Goal: Task Accomplishment & Management: Use online tool/utility

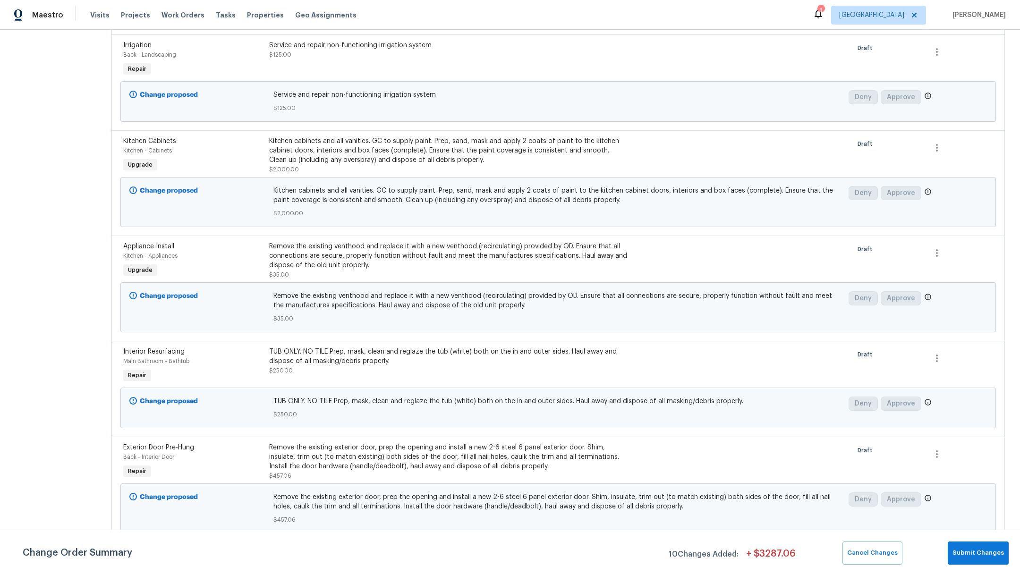
scroll to position [268, 0]
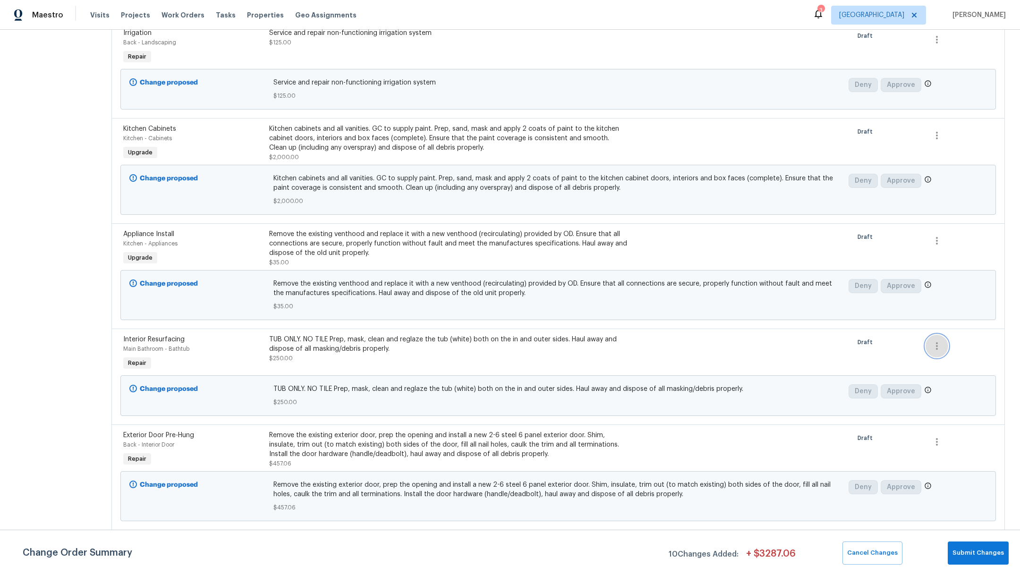
click at [928, 351] on button "button" at bounding box center [937, 346] width 23 height 23
click at [929, 347] on li "Cancel" at bounding box center [936, 346] width 36 height 16
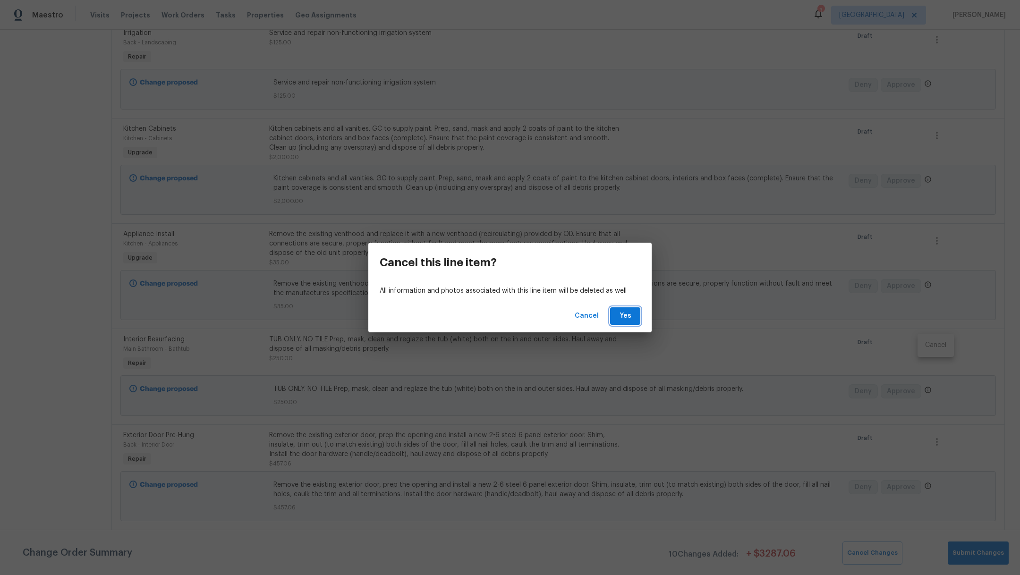
click at [614, 315] on button "Yes" at bounding box center [625, 316] width 30 height 17
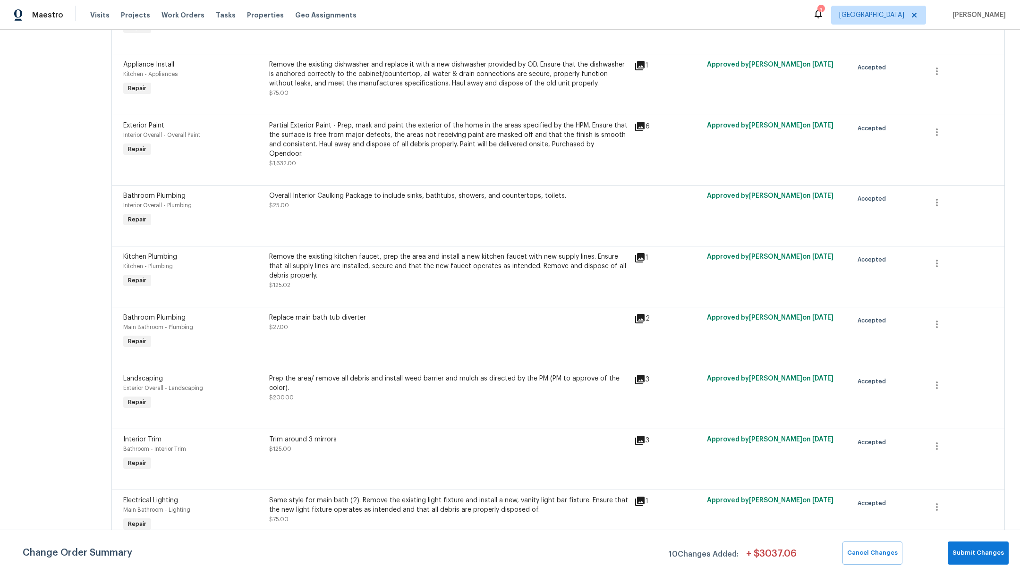
scroll to position [1661, 0]
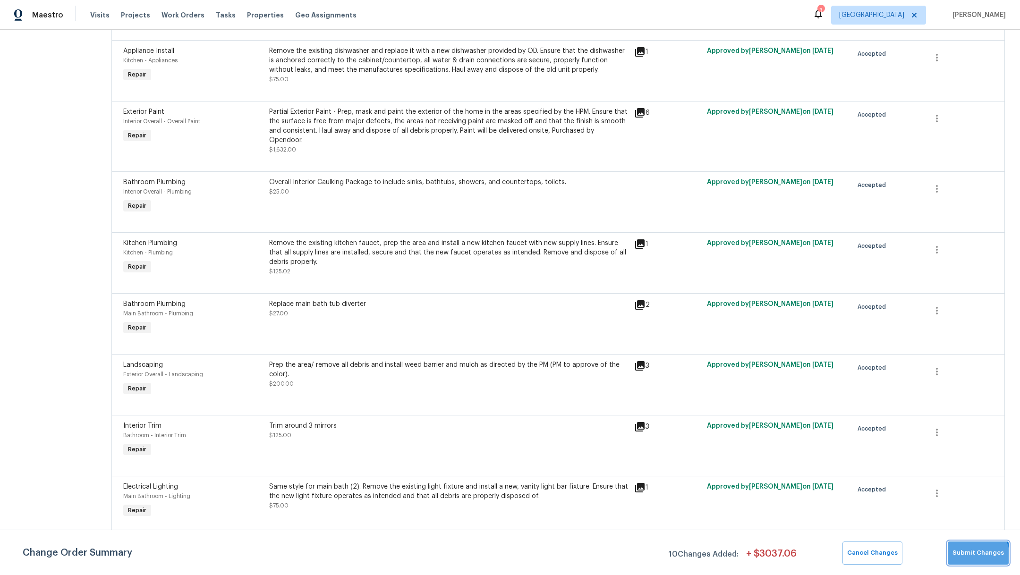
click at [970, 557] on span "Submit Changes" at bounding box center [978, 553] width 51 height 11
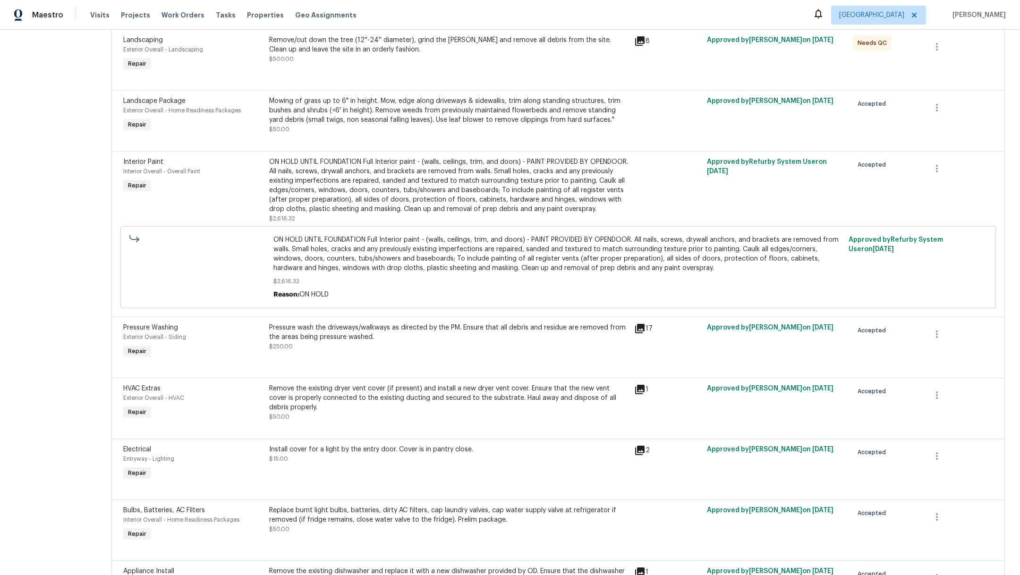
scroll to position [0, 0]
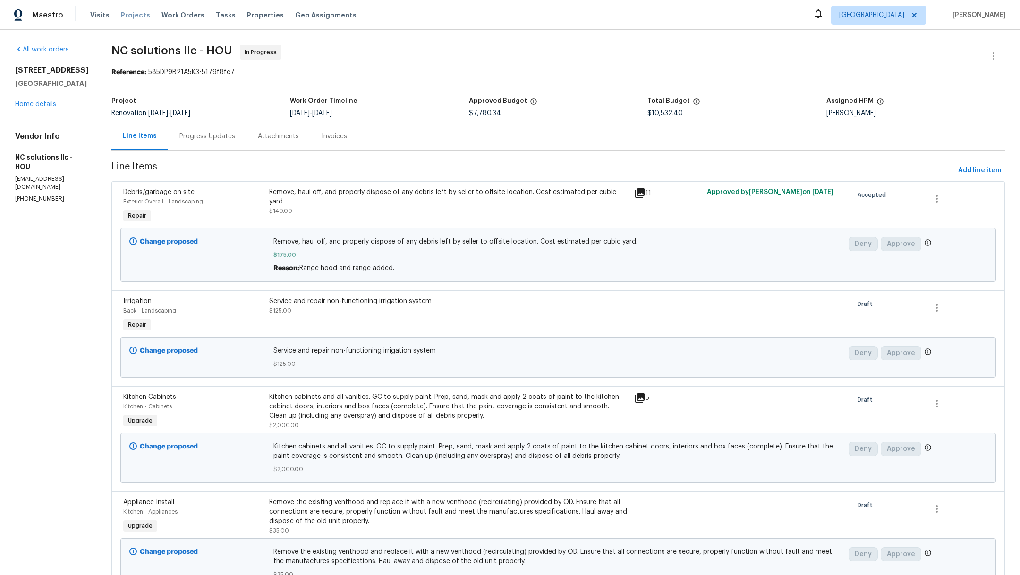
click at [123, 19] on span "Projects" at bounding box center [135, 14] width 29 height 9
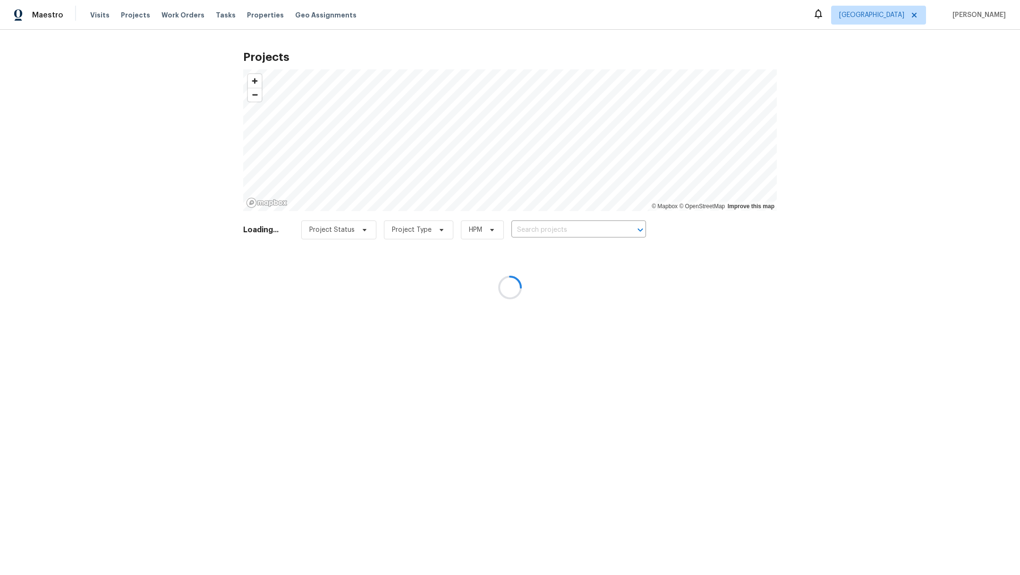
click at [572, 226] on div at bounding box center [510, 287] width 1020 height 575
click at [571, 230] on div at bounding box center [510, 287] width 1020 height 575
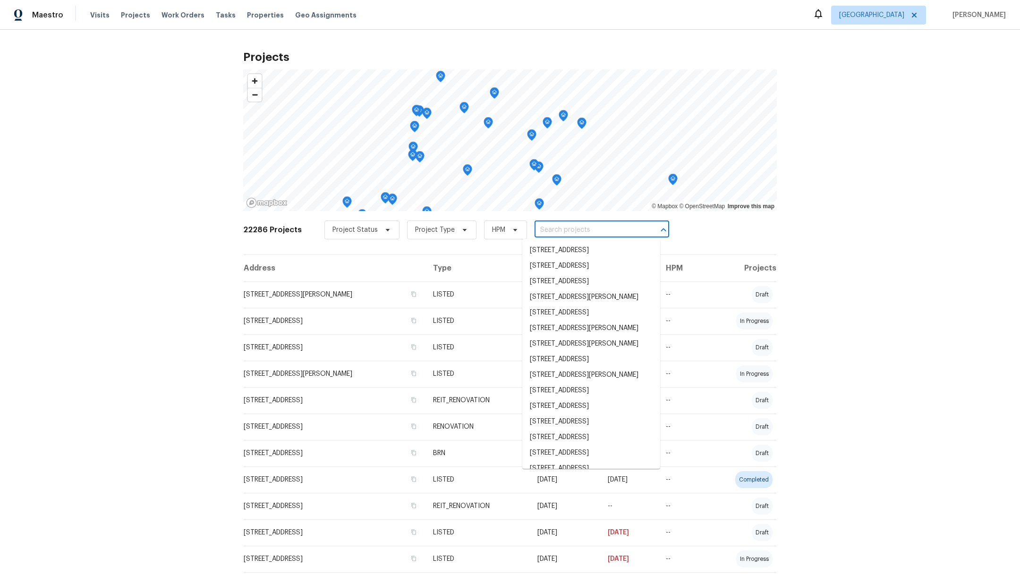
click at [558, 230] on input "text" at bounding box center [589, 230] width 108 height 15
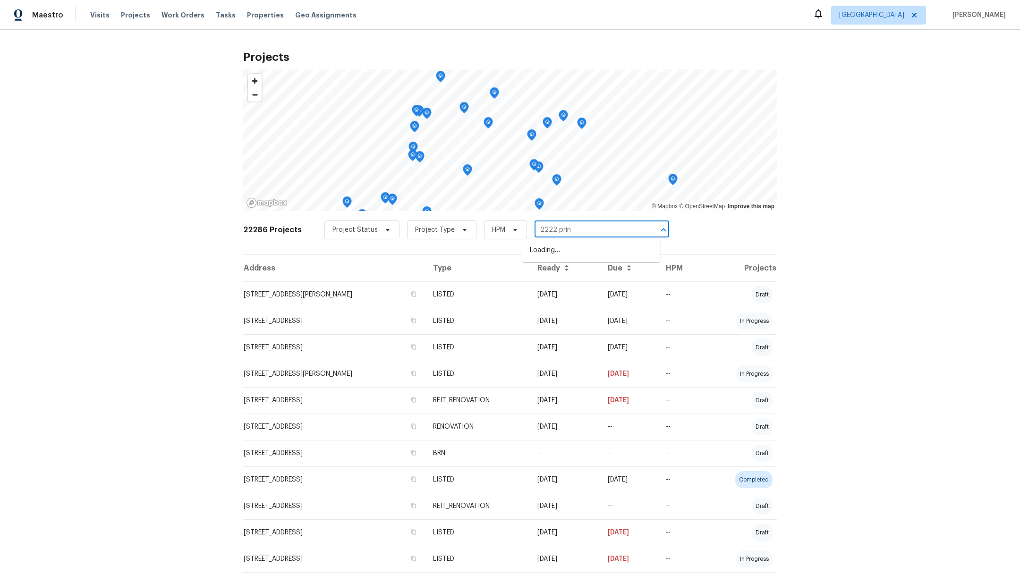
type input "2222 princ"
click at [569, 251] on li "2222 Princess Snow Cir, Katy, TX 77493" at bounding box center [591, 251] width 138 height 16
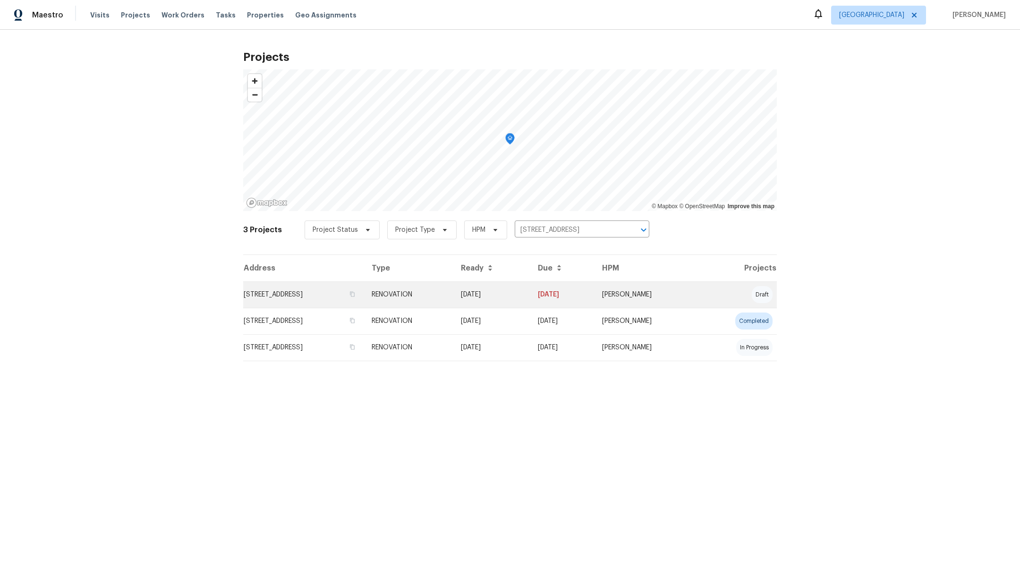
click at [306, 298] on td "2222 Princess Snow Cir, Katy, TX 77493" at bounding box center [303, 295] width 121 height 26
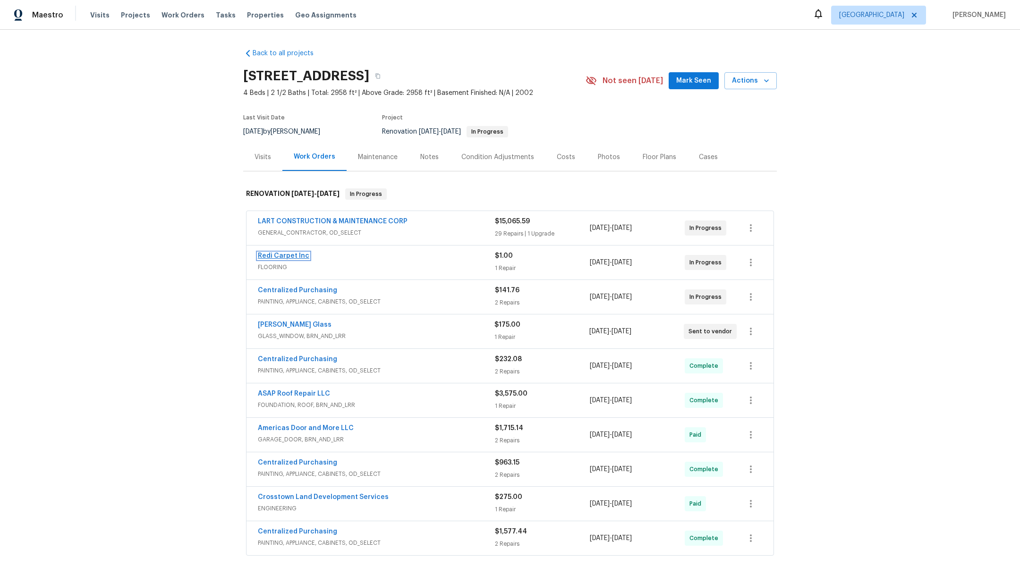
click at [288, 255] on link "Redi Carpet Inc" at bounding box center [283, 256] width 51 height 7
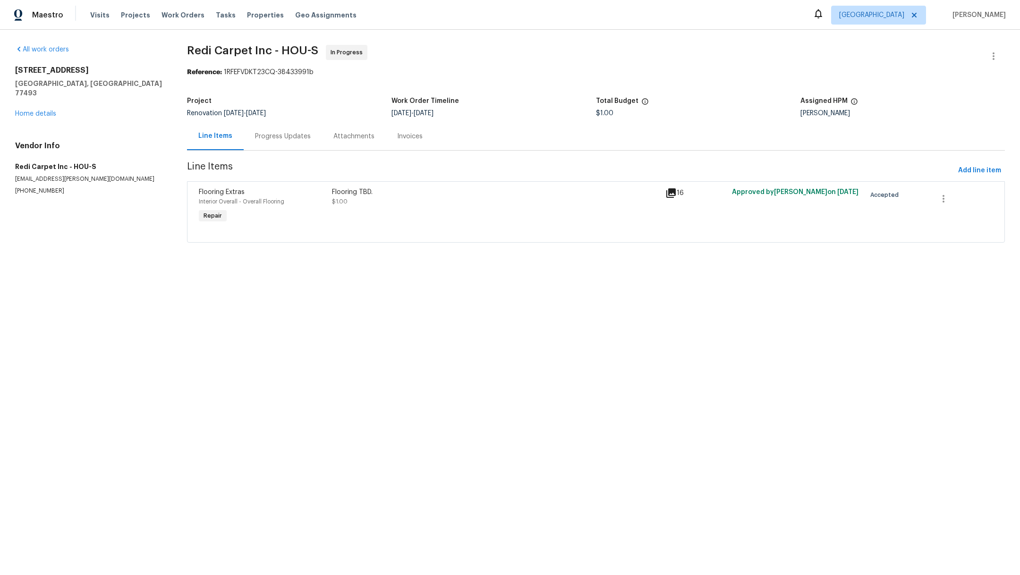
click at [409, 191] on div "Flooring TBD." at bounding box center [496, 192] width 328 height 9
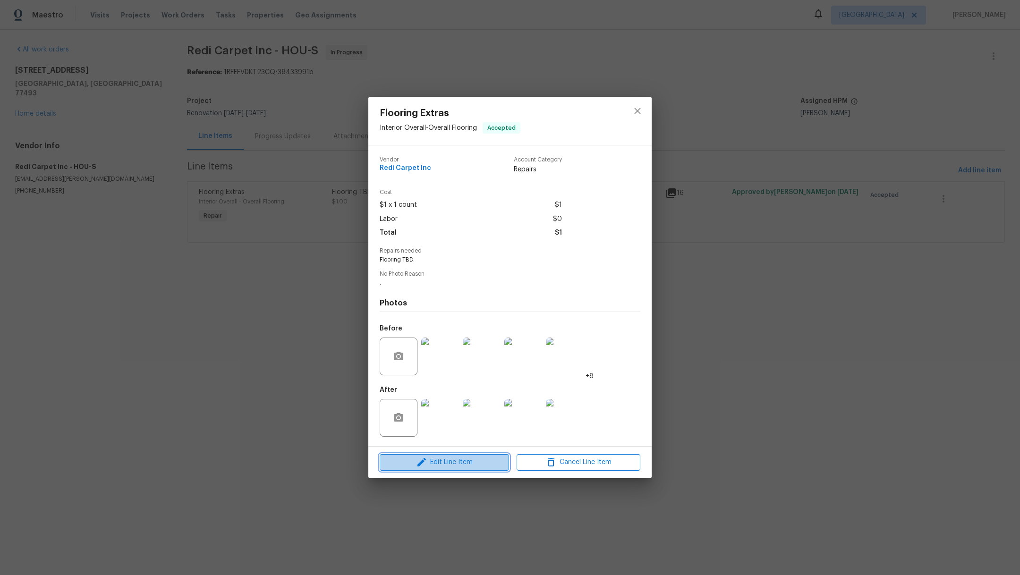
click at [448, 464] on span "Edit Line Item" at bounding box center [445, 463] width 124 height 12
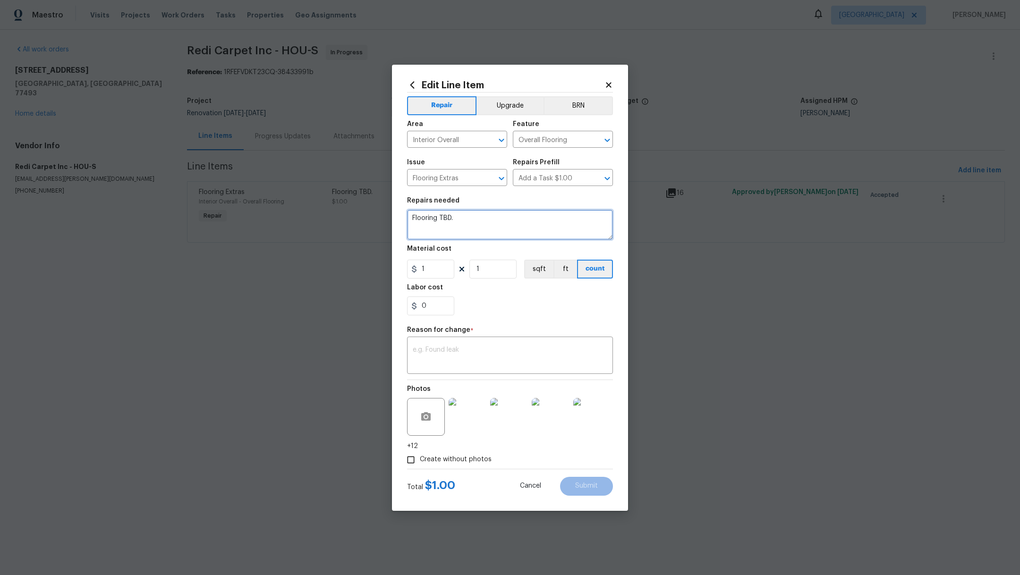
drag, startPoint x: 458, startPoint y: 217, endPoint x: 337, endPoint y: 211, distance: 121.5
click at [337, 212] on div "Edit Line Item Repair Upgrade BRN Area Interior Overall ​ Feature Overall Floor…" at bounding box center [510, 287] width 1020 height 575
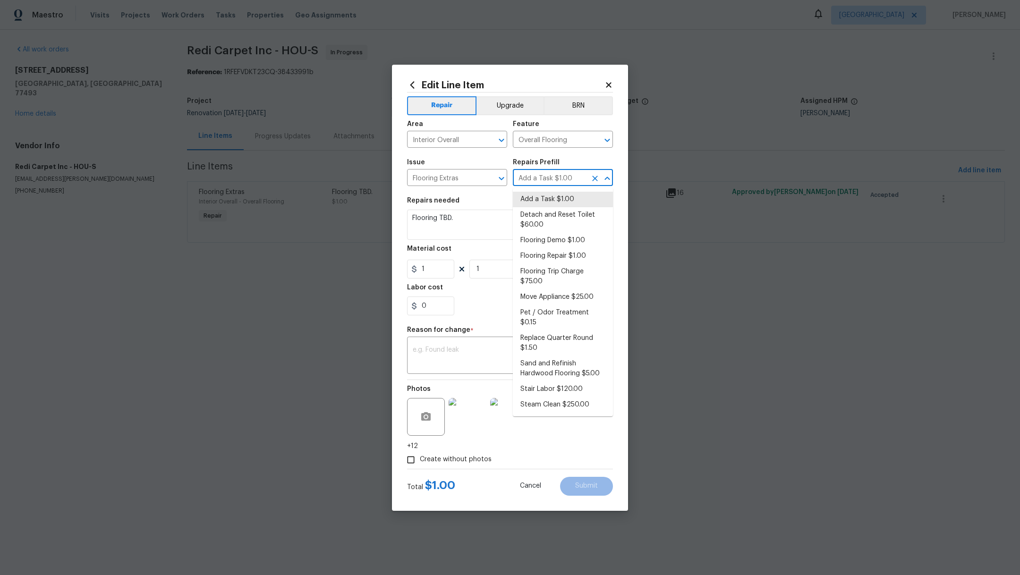
click at [568, 184] on input "Add a Task $1.00" at bounding box center [550, 178] width 74 height 15
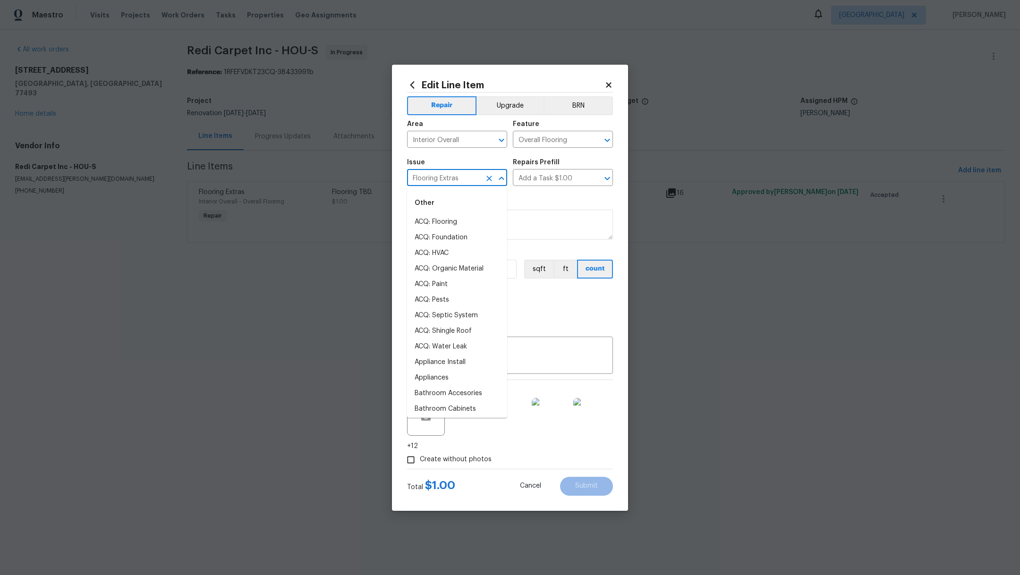
click at [455, 180] on input "Flooring Extras" at bounding box center [444, 178] width 74 height 15
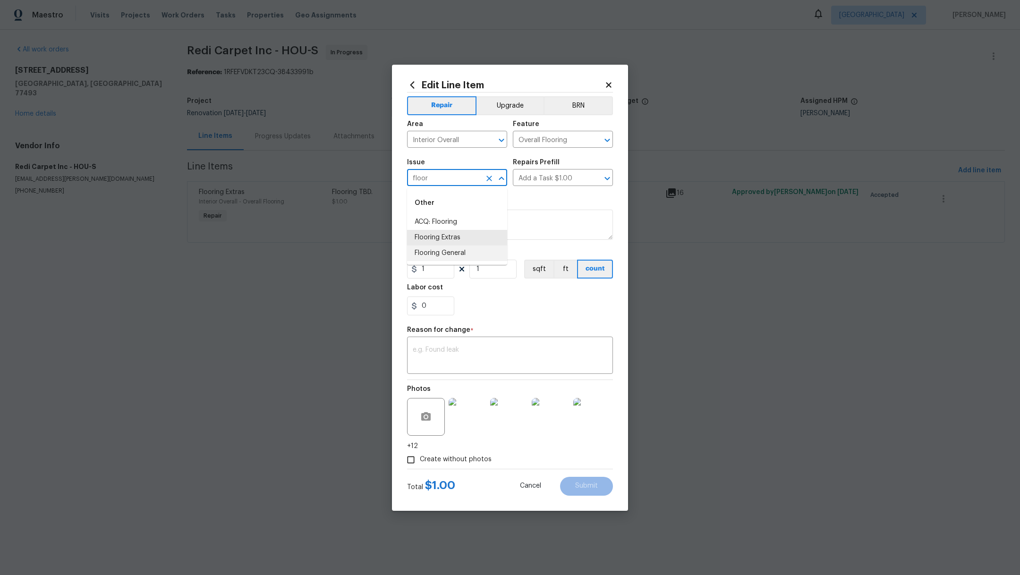
click at [468, 255] on li "Flooring General" at bounding box center [457, 254] width 100 height 16
type input "Flooring General"
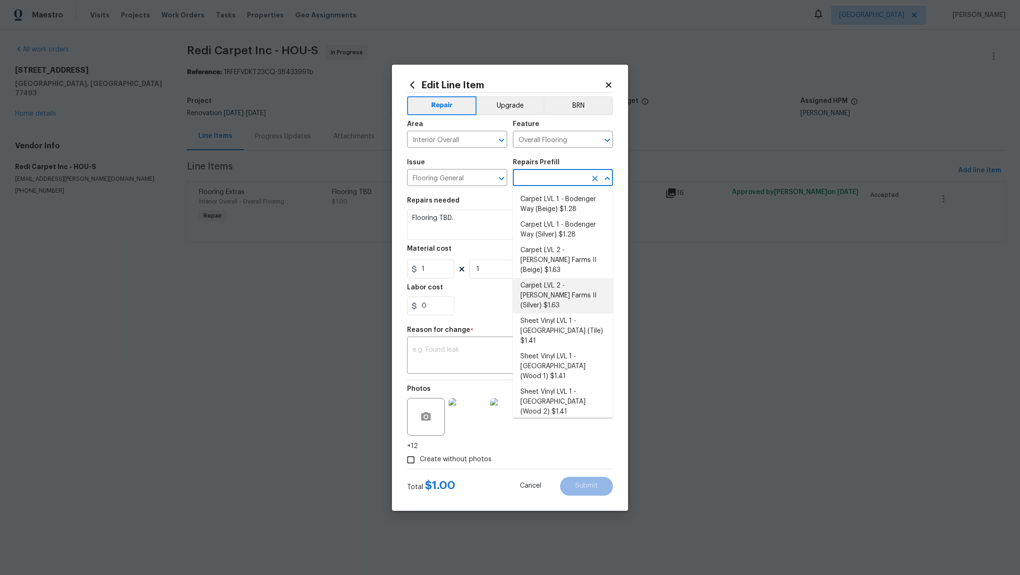
click at [546, 179] on input "text" at bounding box center [550, 178] width 74 height 15
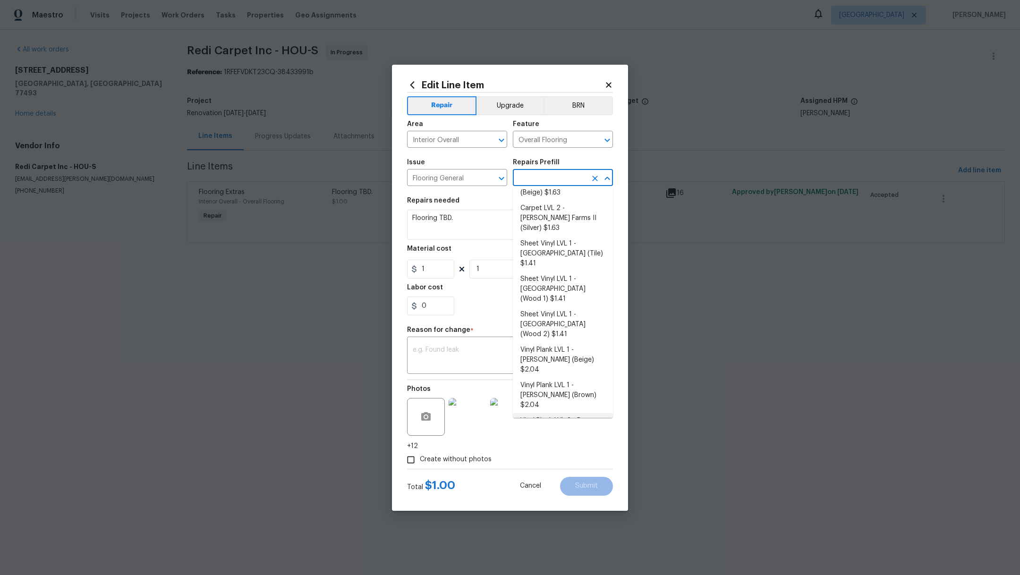
click at [591, 413] on li "Vinyl Plank LVL 2 - Best Door 4.5 (Beige) $3.58" at bounding box center [563, 426] width 100 height 26
type textarea "Install LVP (Best Door 4.5 220 Sweeper Beige) Includes transitions, glue and as…"
type input "Vinyl Plank LVL 2 - Best Door 4.5 (Beige) $3.58"
type input "3.58"
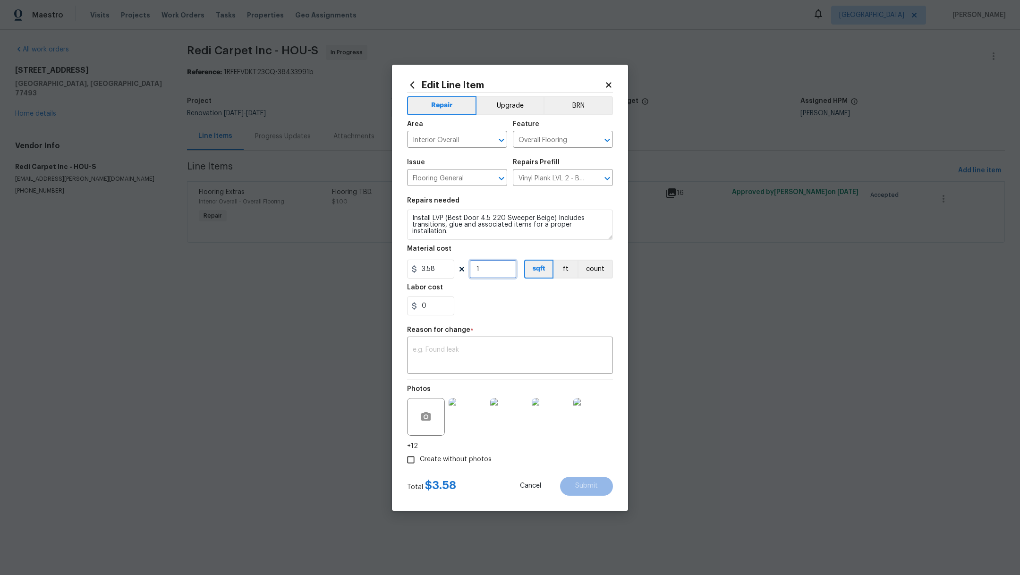
click at [495, 274] on input "1" at bounding box center [493, 269] width 47 height 19
type input "1608"
click at [532, 305] on div "0" at bounding box center [510, 306] width 206 height 19
click at [516, 357] on textarea at bounding box center [510, 357] width 195 height 20
type textarea "Final cost"
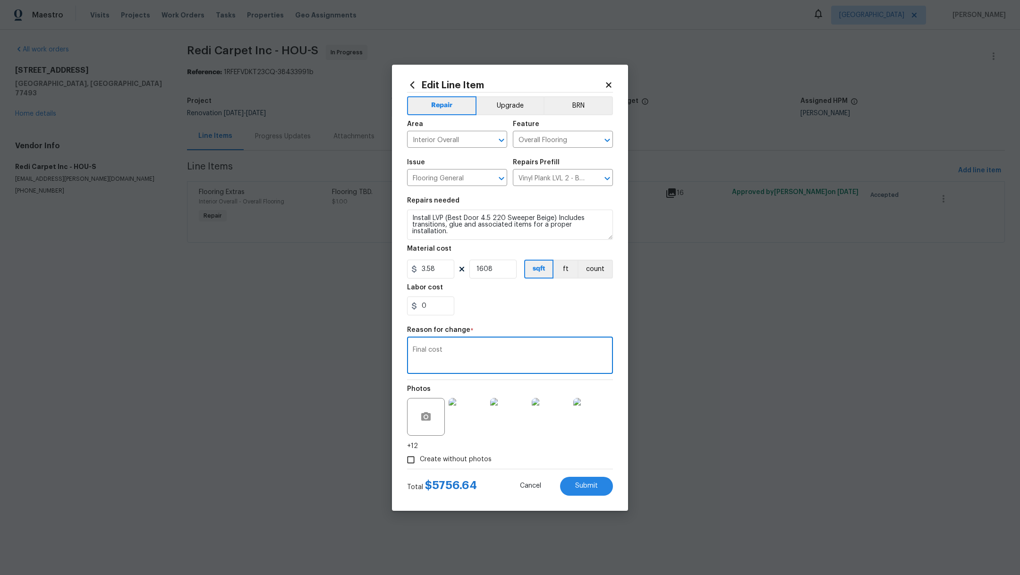
click at [619, 362] on div "Edit Line Item Repair Upgrade BRN Area Interior Overall ​ Feature Overall Floor…" at bounding box center [510, 288] width 236 height 446
click at [584, 487] on span "Submit" at bounding box center [586, 486] width 23 height 7
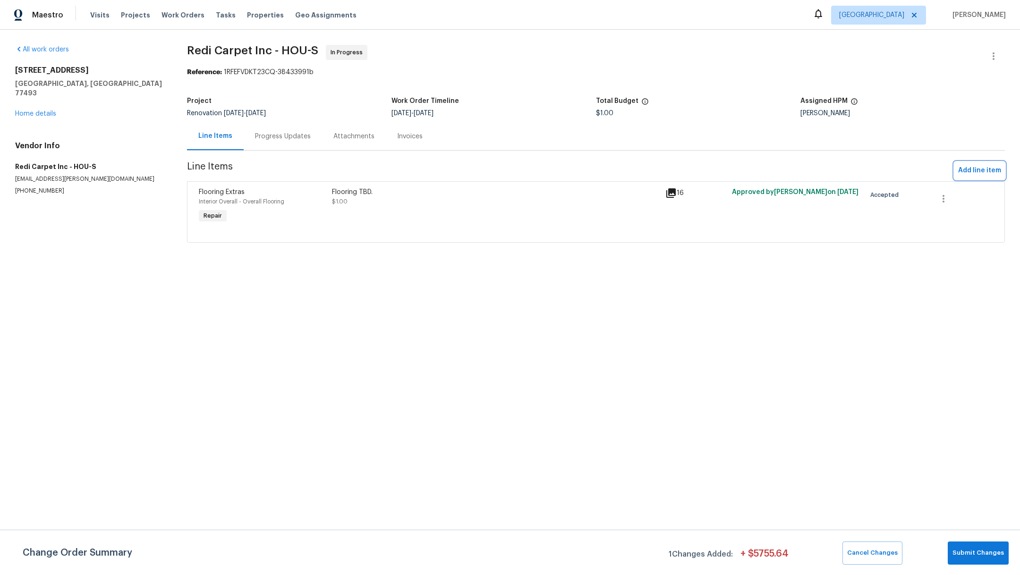
click at [978, 175] on span "Add line item" at bounding box center [979, 171] width 43 height 12
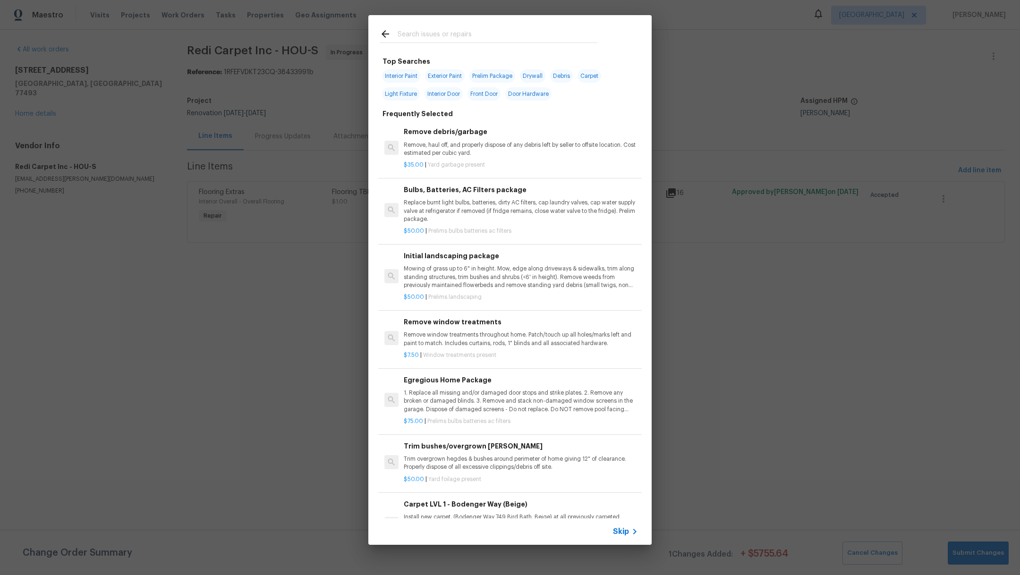
click at [434, 33] on input "text" at bounding box center [498, 35] width 200 height 14
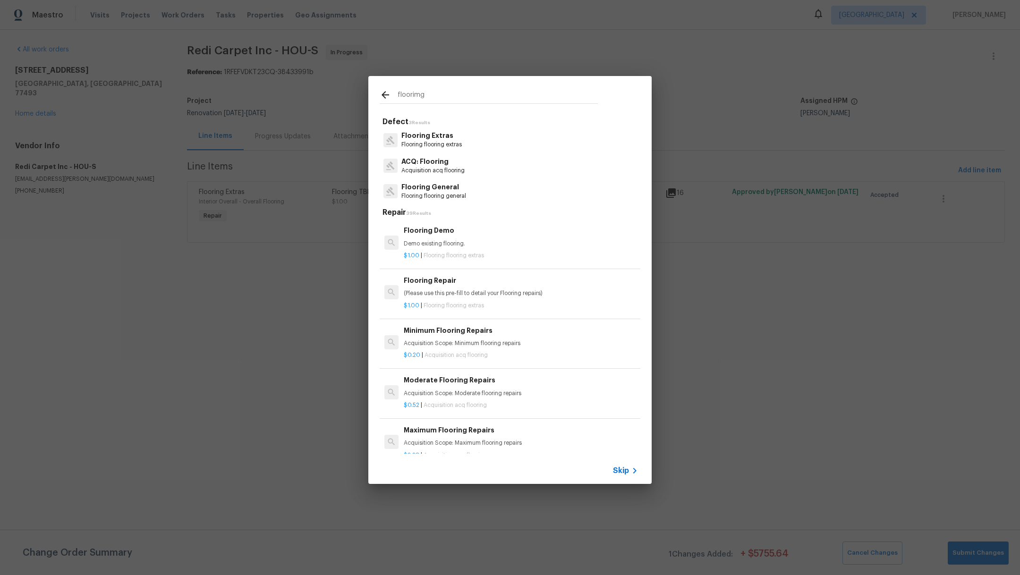
type input "floorimg"
click at [424, 183] on p "Flooring General" at bounding box center [433, 187] width 65 height 10
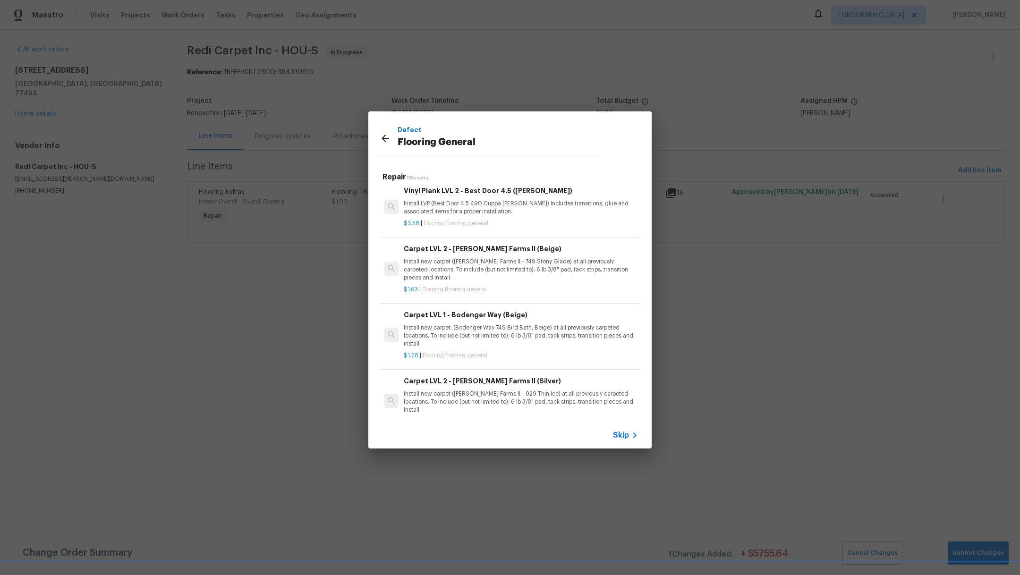
scroll to position [296, 0]
click at [503, 333] on p "Install new carpet. (Bodenger Way 749 Bird Bath, Beige) at all previously carpe…" at bounding box center [521, 335] width 234 height 24
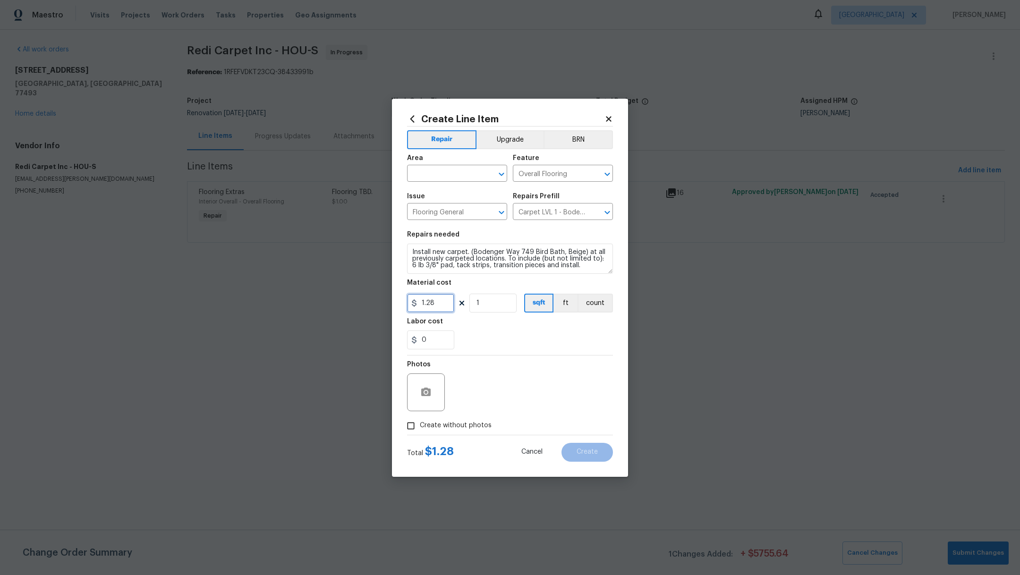
drag, startPoint x: 438, startPoint y: 304, endPoint x: 348, endPoint y: 295, distance: 90.7
click at [348, 295] on div "Create Line Item Repair Upgrade BRN Area ​ Feature Overall Flooring ​ Issue Flo…" at bounding box center [510, 287] width 1020 height 575
type input "1.36"
click at [495, 308] on input "1" at bounding box center [493, 303] width 47 height 19
type input "1379"
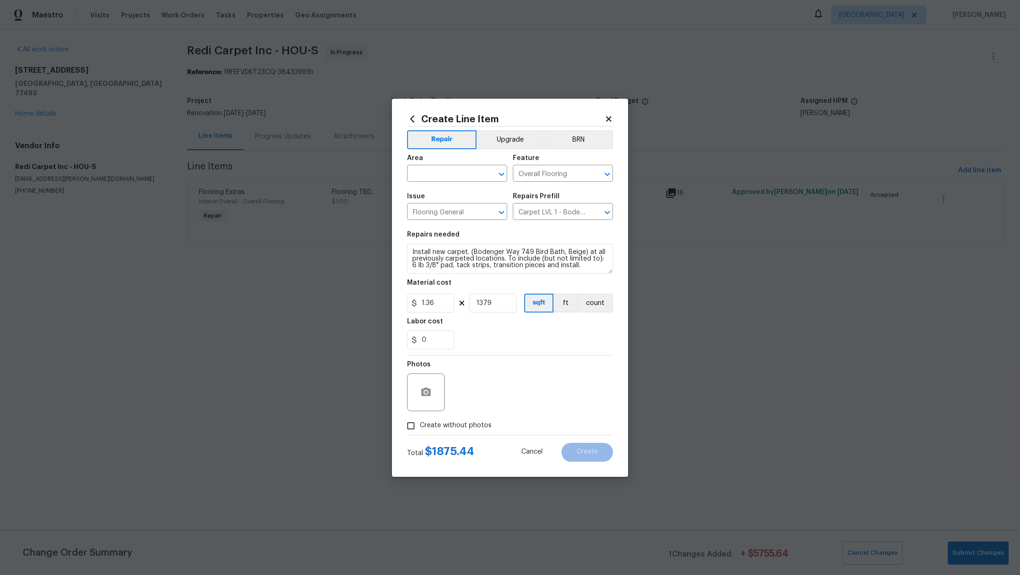
click at [563, 345] on div "0" at bounding box center [510, 340] width 206 height 19
click at [530, 333] on div "0" at bounding box center [510, 340] width 206 height 19
click at [441, 173] on input "text" at bounding box center [444, 174] width 74 height 15
click at [448, 213] on li "Interior Overall" at bounding box center [457, 211] width 100 height 16
type input "Interior Overall"
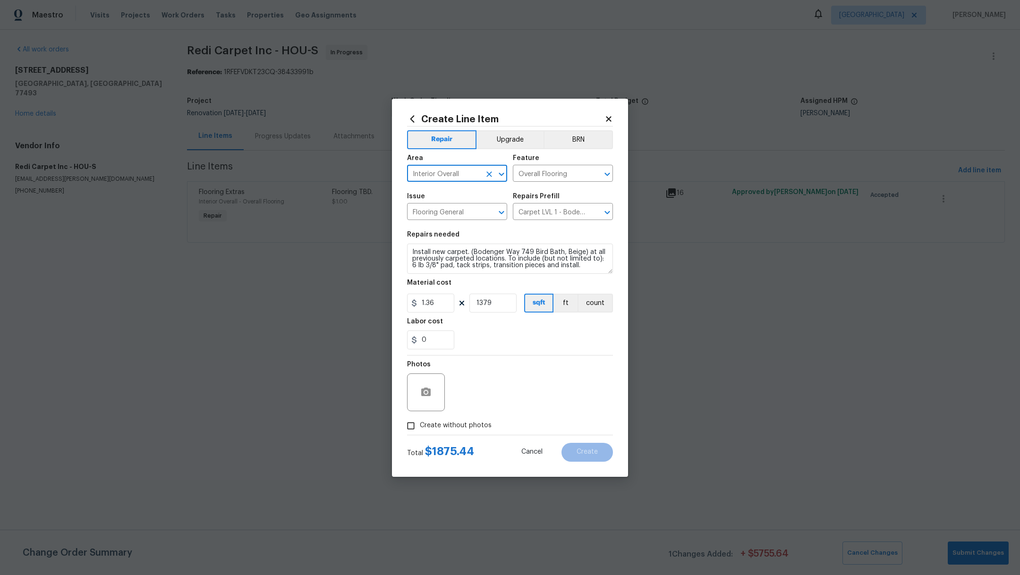
click at [446, 426] on span "Create without photos" at bounding box center [456, 426] width 72 height 10
click at [420, 426] on input "Create without photos" at bounding box center [411, 426] width 18 height 18
checkbox input "true"
click at [495, 412] on div "Reason*" at bounding box center [533, 386] width 161 height 61
click at [497, 402] on textarea at bounding box center [533, 393] width 161 height 38
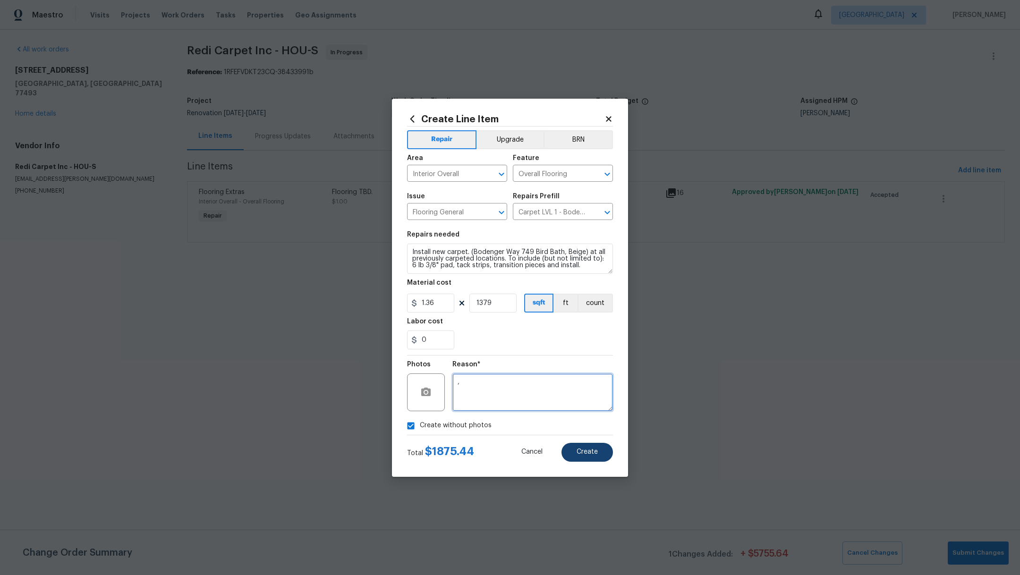
type textarea ","
click at [589, 459] on button "Create" at bounding box center [587, 452] width 51 height 19
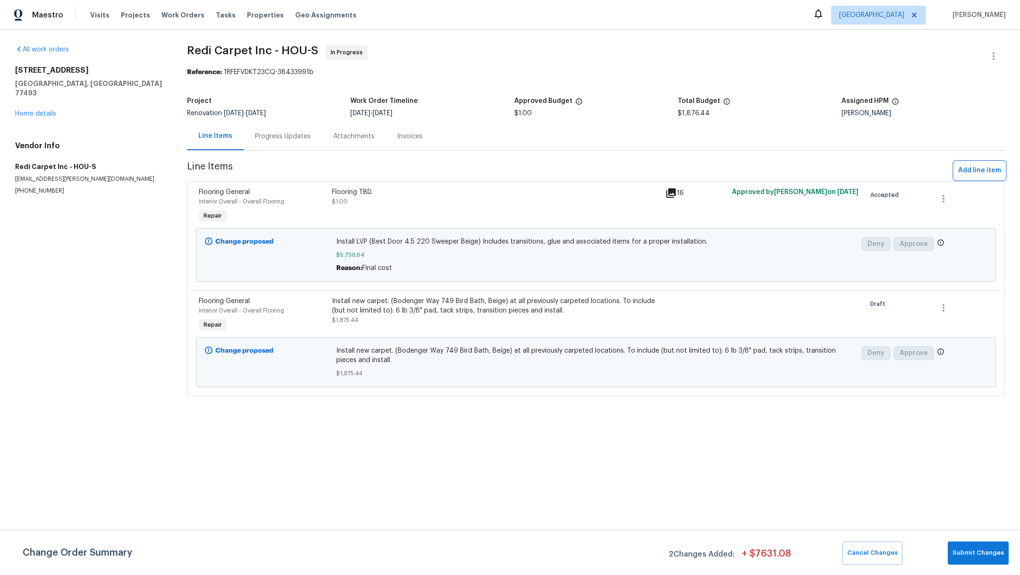
click at [962, 171] on span "Add line item" at bounding box center [979, 171] width 43 height 12
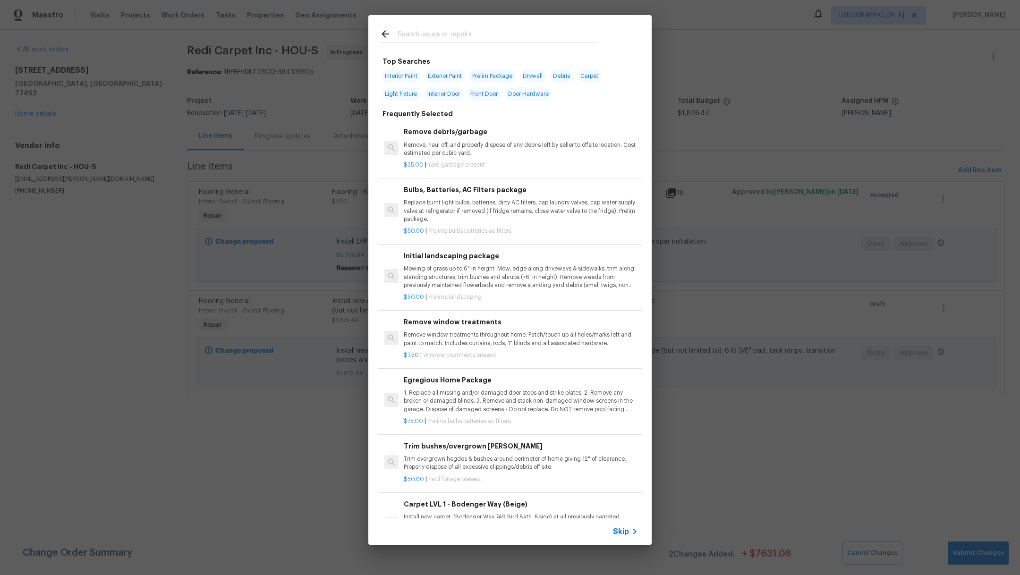
click at [457, 29] on input "text" at bounding box center [498, 35] width 200 height 14
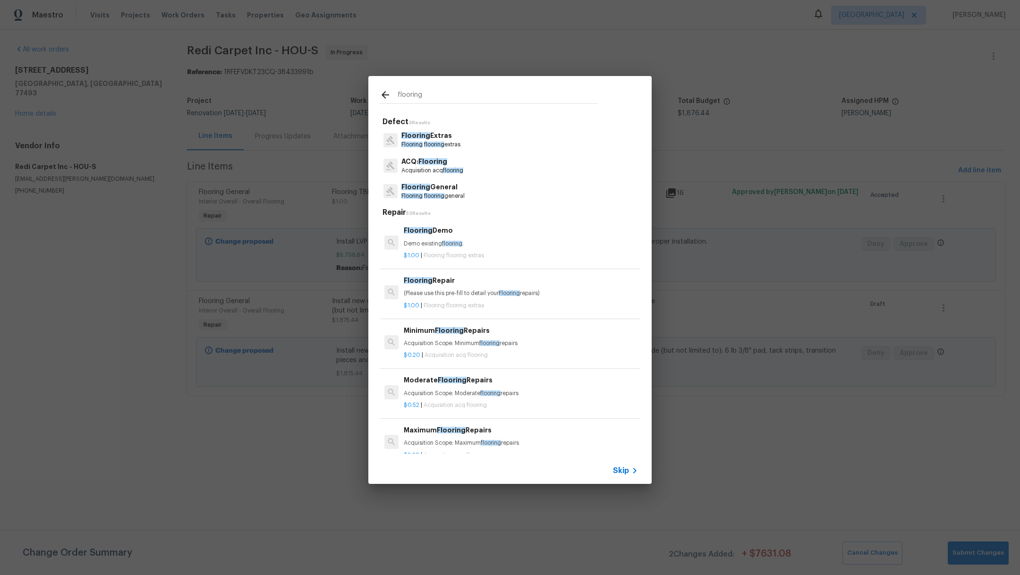
type input "flooring"
click at [467, 142] on div "Flooring Extras Flooring flooring extras" at bounding box center [510, 140] width 261 height 26
click at [447, 138] on p "Flooring Extras" at bounding box center [430, 136] width 59 height 10
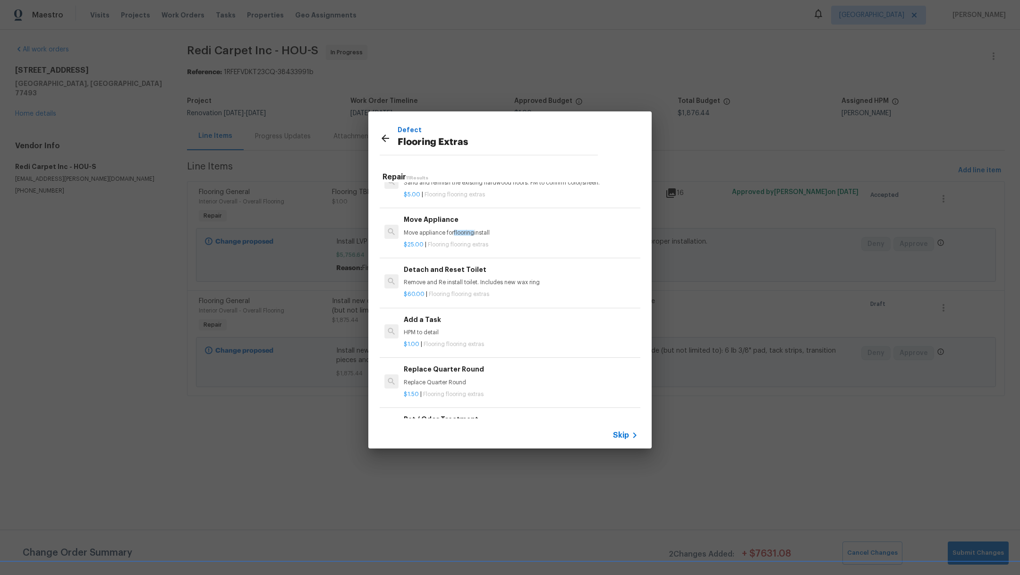
scroll to position [175, 0]
click at [485, 326] on div "Add a Task HPM to detail" at bounding box center [521, 326] width 234 height 23
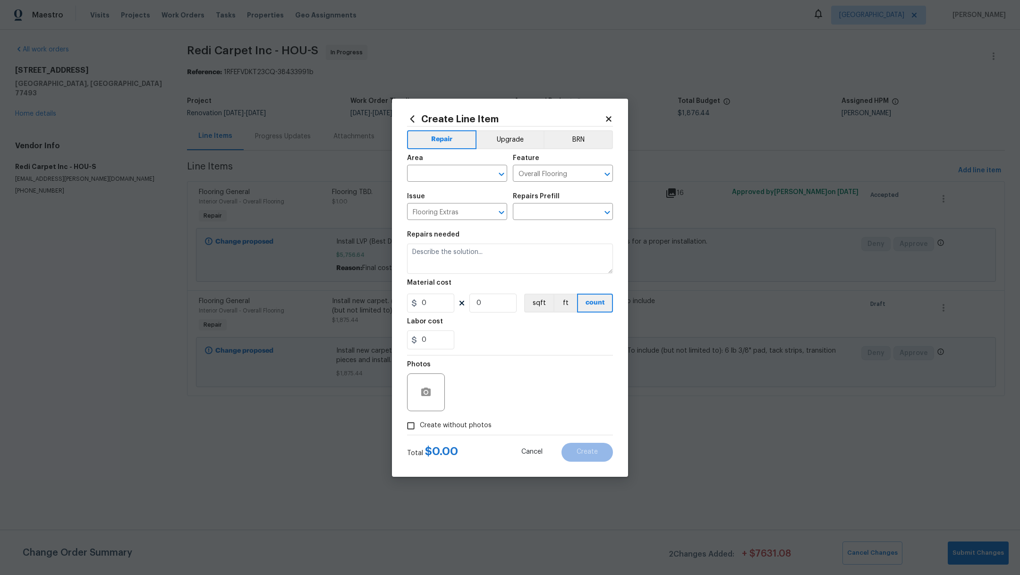
type input "Add a Task $1.00"
type textarea "HPM to detail"
type input "1"
drag, startPoint x: 464, startPoint y: 253, endPoint x: 328, endPoint y: 249, distance: 136.1
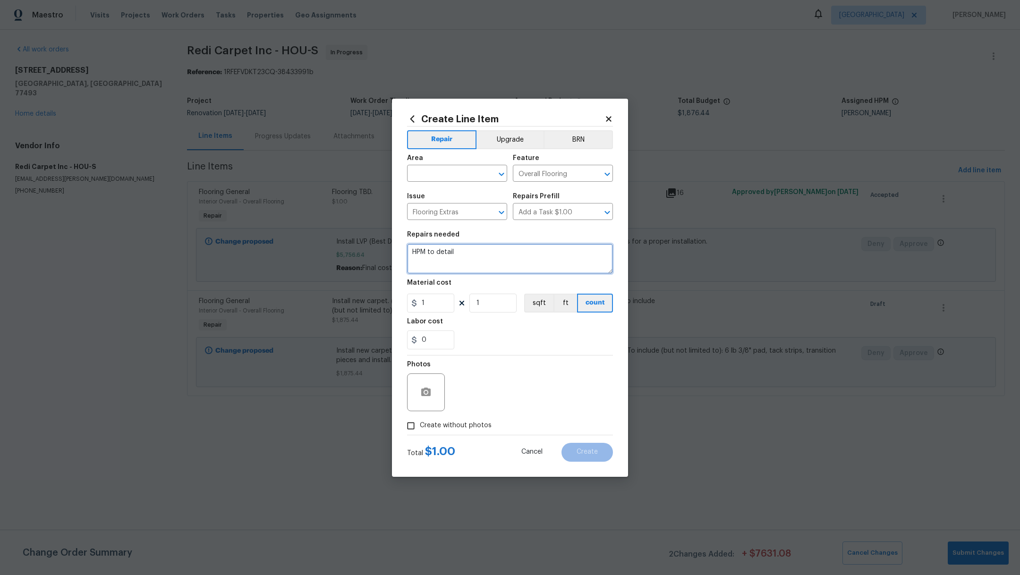
click at [328, 249] on div "Create Line Item Repair Upgrade BRN Area ​ Feature Overall Flooring ​ Issue Flo…" at bounding box center [510, 287] width 1020 height 575
type textarea "Tax"
click at [438, 176] on input "text" at bounding box center [444, 174] width 74 height 15
click at [447, 209] on li "Interior Overall" at bounding box center [457, 211] width 100 height 16
type input "Interior Overall"
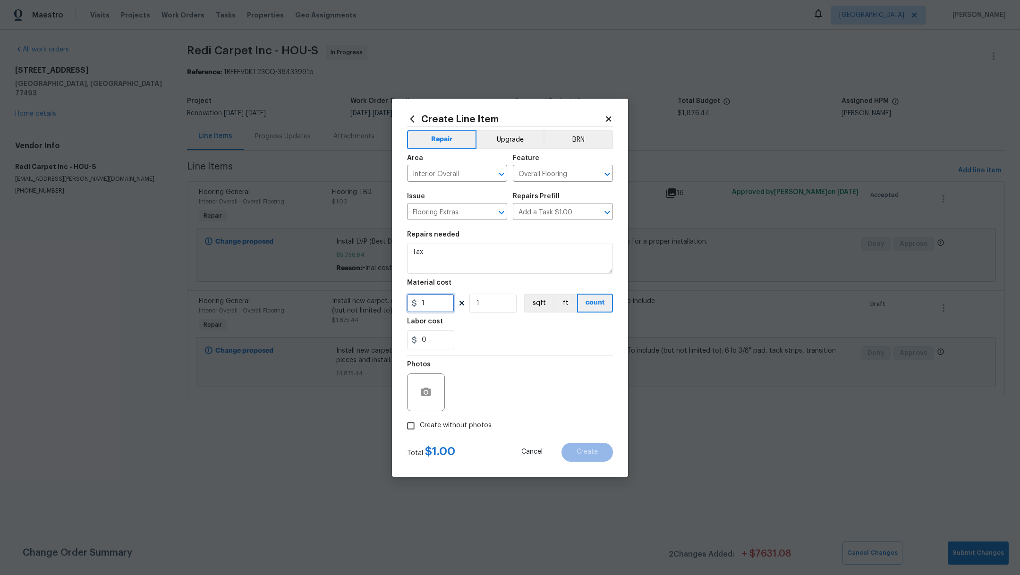
drag, startPoint x: 441, startPoint y: 304, endPoint x: 354, endPoint y: 297, distance: 86.7
click at [354, 297] on div "Create Line Item Repair Upgrade BRN Area Interior Overall ​ Feature Overall Flo…" at bounding box center [510, 287] width 1020 height 575
type input "386.39"
click at [513, 341] on div "0" at bounding box center [510, 340] width 206 height 19
drag, startPoint x: 456, startPoint y: 416, endPoint x: 466, endPoint y: 415, distance: 10.0
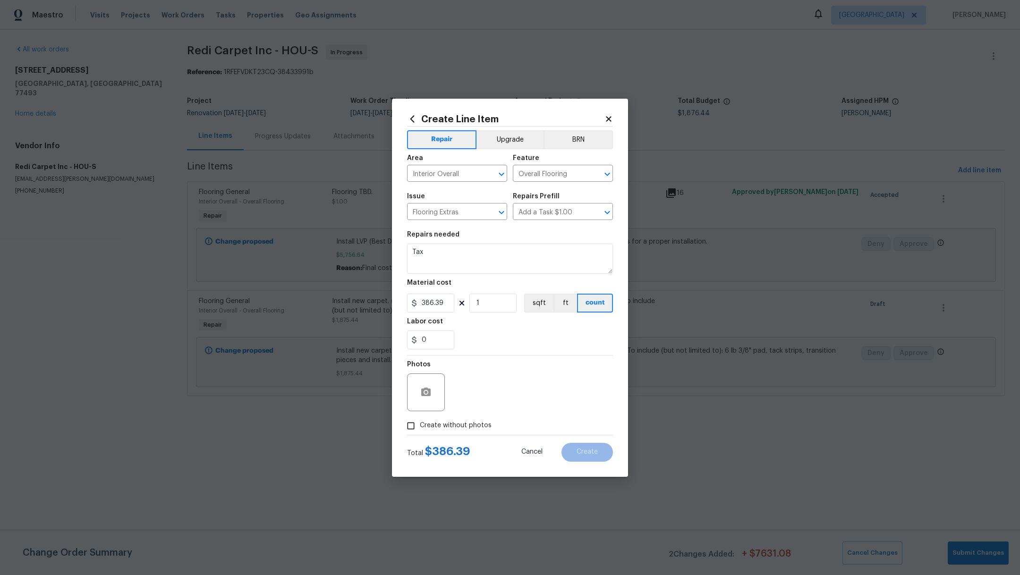
click at [456, 416] on div "Photos" at bounding box center [510, 386] width 206 height 61
click at [496, 401] on div "Photos" at bounding box center [510, 386] width 206 height 61
click at [475, 430] on span "Create without photos" at bounding box center [456, 426] width 72 height 10
click at [420, 430] on input "Create without photos" at bounding box center [411, 426] width 18 height 18
checkbox input "true"
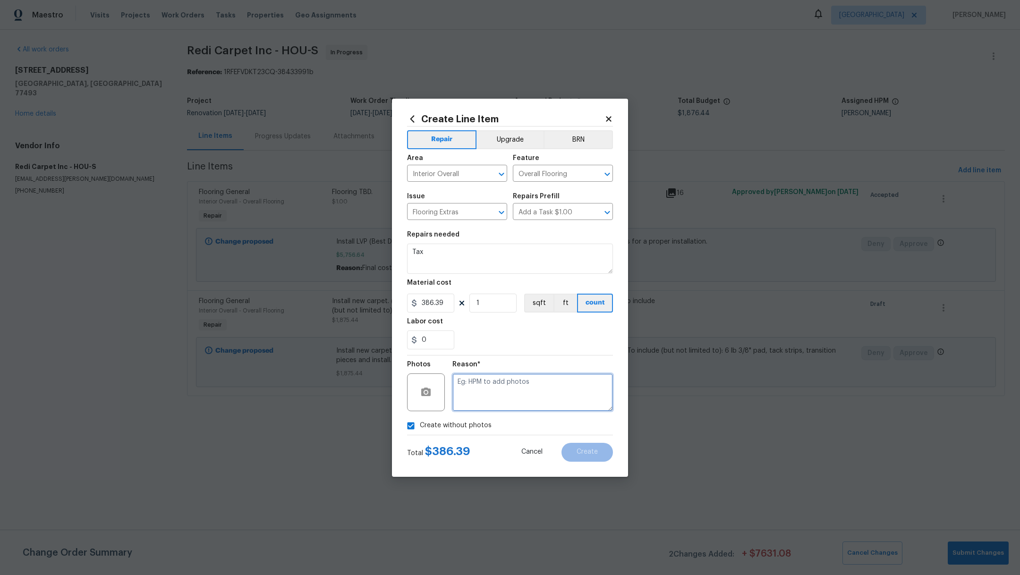
click at [501, 399] on textarea at bounding box center [533, 393] width 161 height 38
type textarea "."
click at [598, 456] on button "Create" at bounding box center [587, 452] width 51 height 19
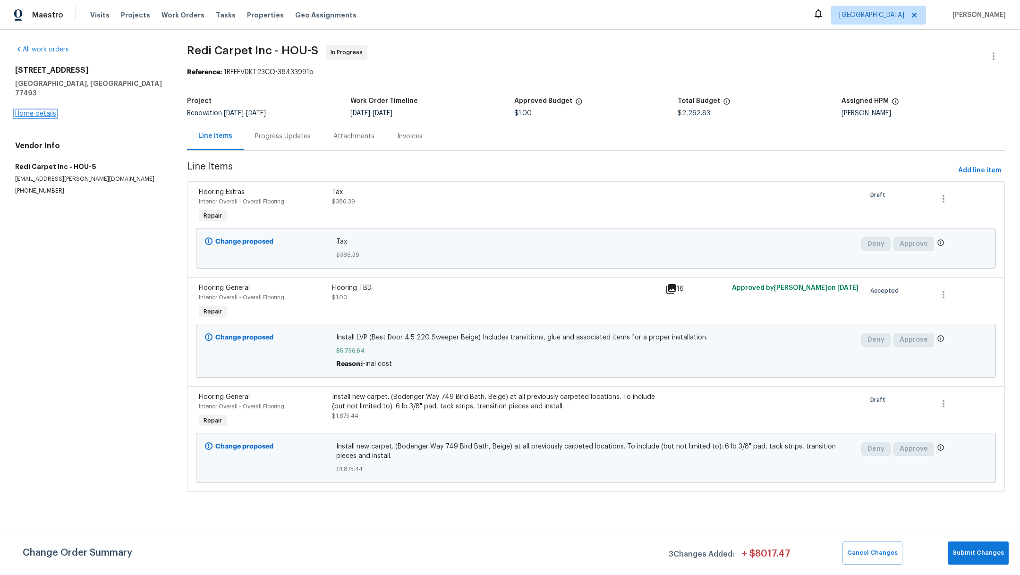
click at [43, 111] on link "Home details" at bounding box center [35, 114] width 41 height 7
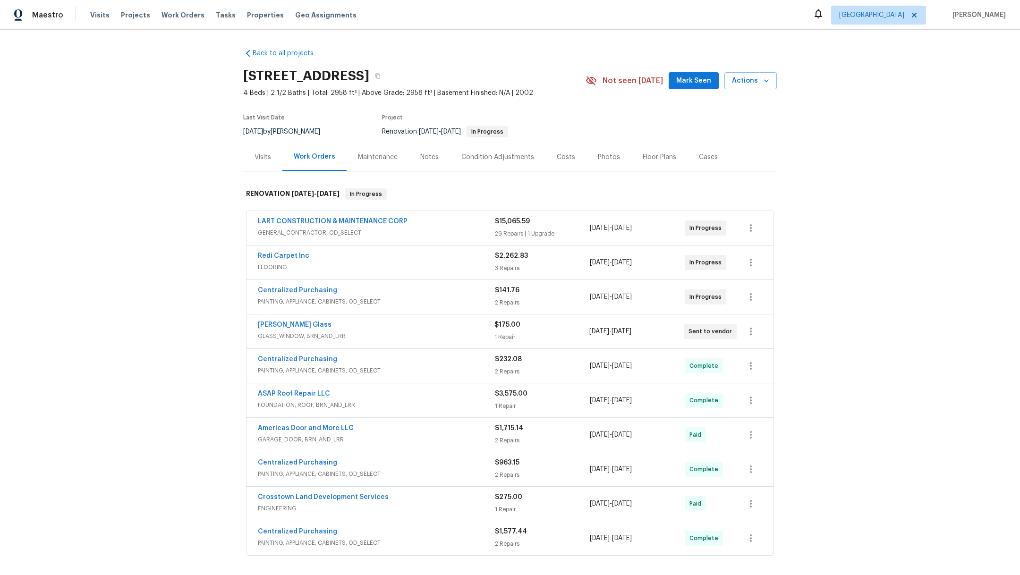
click at [565, 161] on div "Costs" at bounding box center [566, 157] width 41 height 28
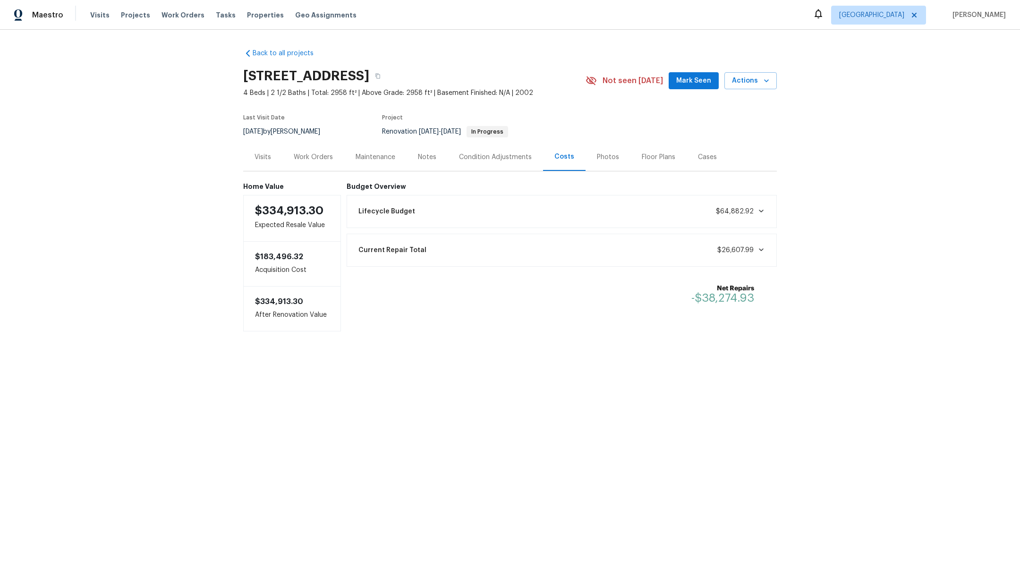
click at [730, 254] on span "$26,607.99" at bounding box center [742, 250] width 48 height 9
click at [313, 155] on div "Work Orders" at bounding box center [313, 157] width 39 height 9
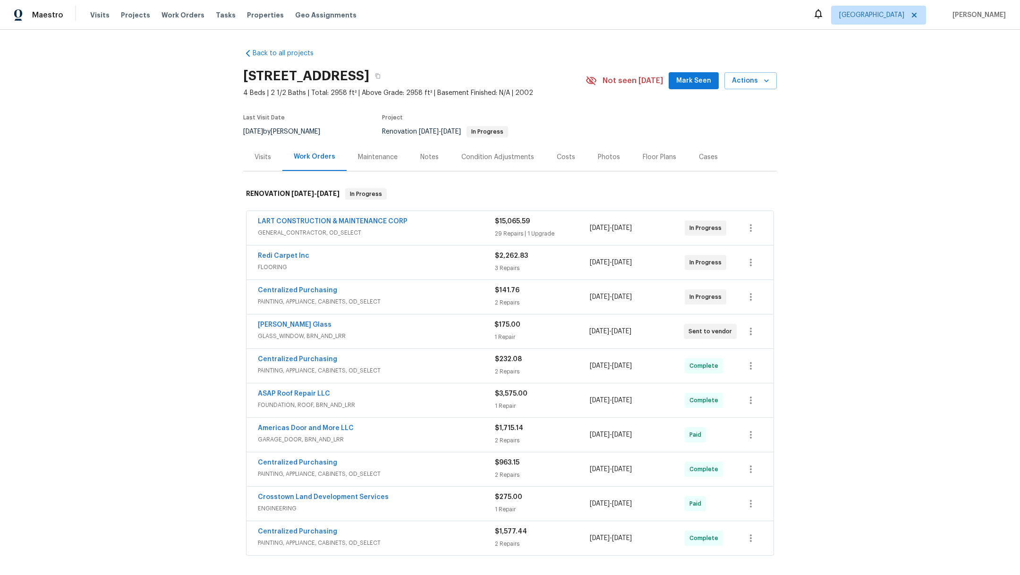
click at [429, 156] on div "Notes" at bounding box center [429, 157] width 18 height 9
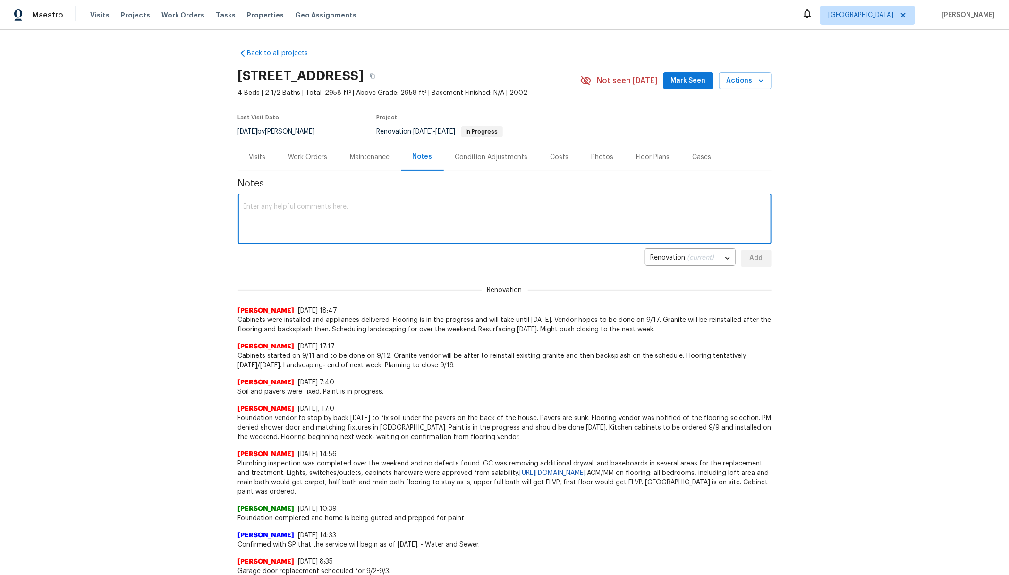
click at [381, 231] on textarea at bounding box center [505, 220] width 522 height 33
click at [300, 160] on div "Work Orders" at bounding box center [308, 157] width 39 height 9
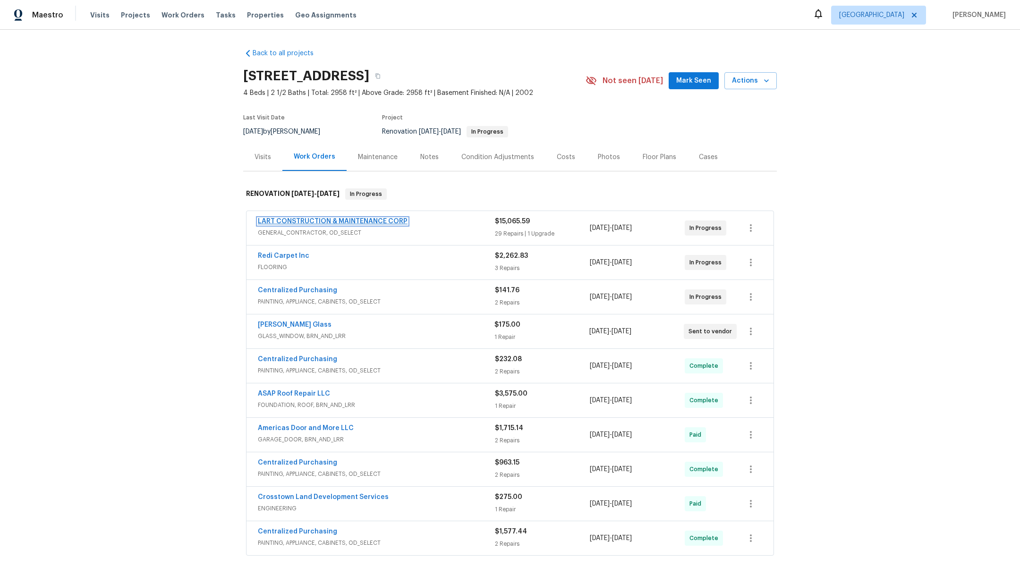
click at [295, 221] on link "LART CONSTRUCTION & MAINTENANCE CORP" at bounding box center [333, 221] width 150 height 7
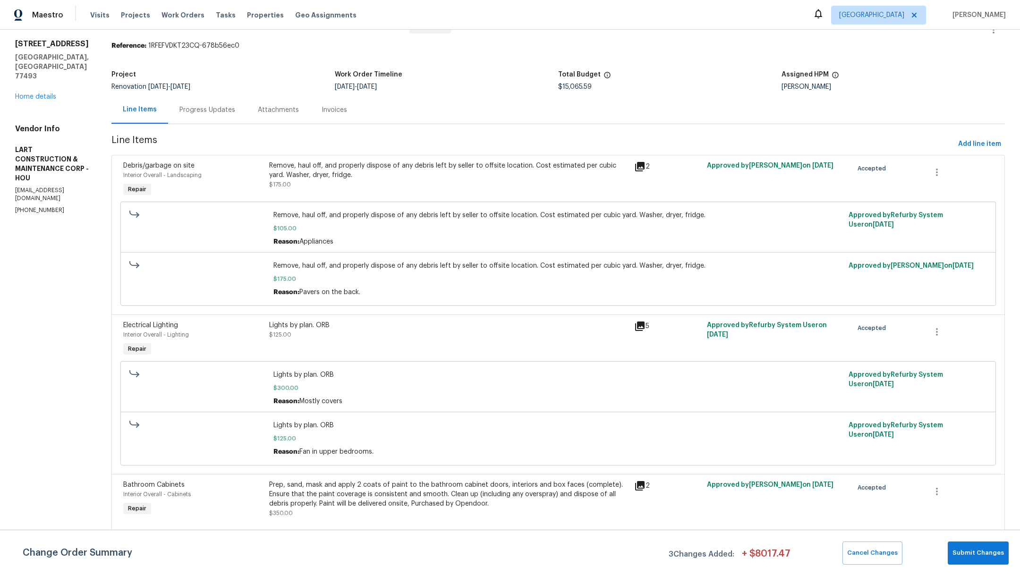
scroll to position [31, 0]
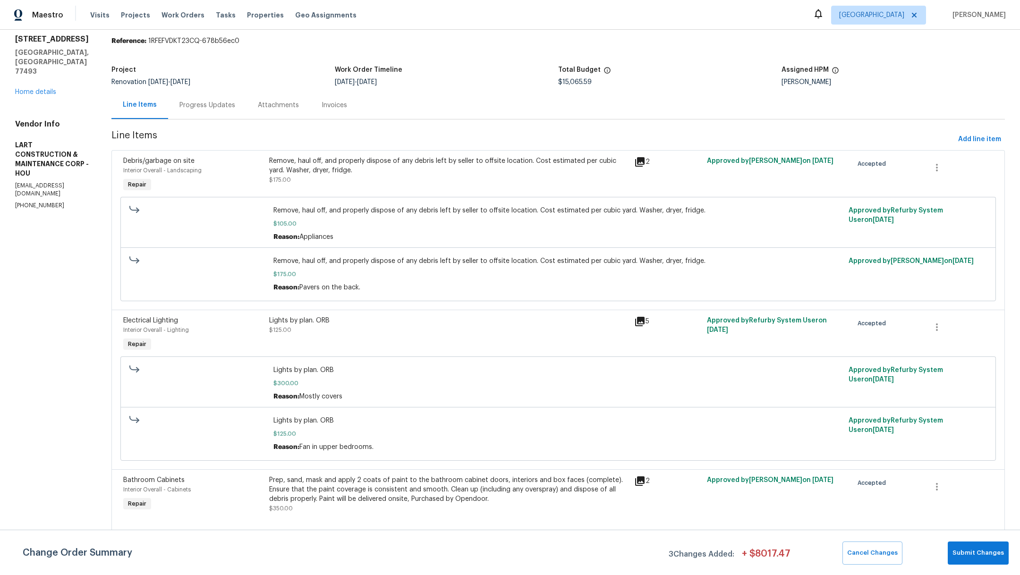
click at [485, 183] on div "Remove, haul off, and properly dispose of any debris left by seller to offsite …" at bounding box center [448, 170] width 359 height 28
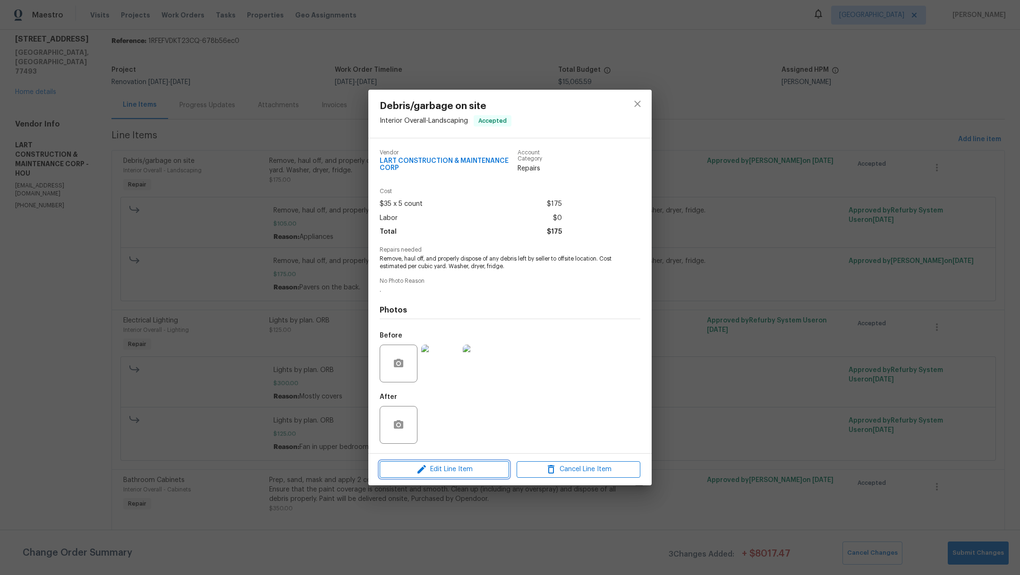
click at [452, 472] on span "Edit Line Item" at bounding box center [445, 470] width 124 height 12
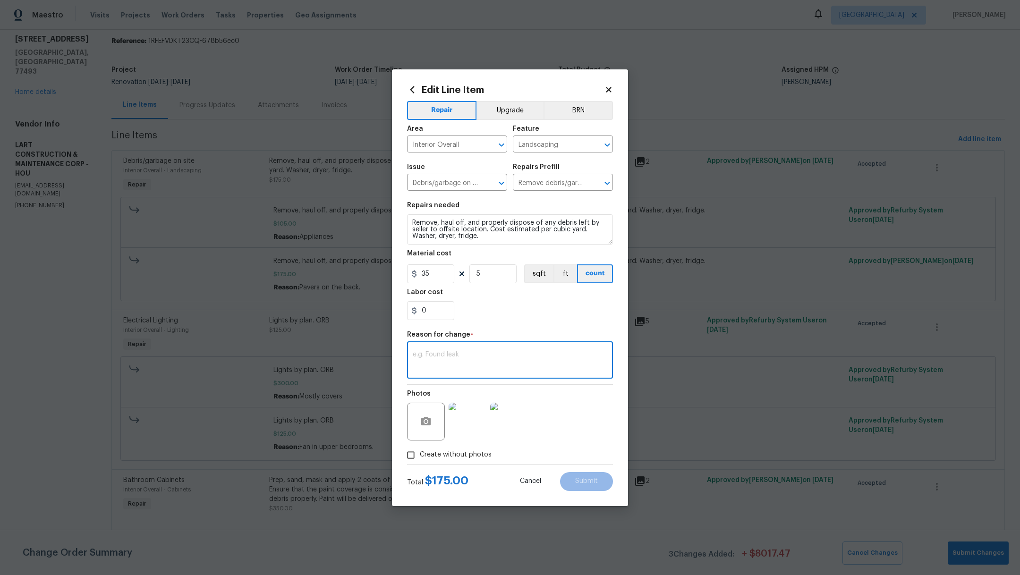
click at [441, 357] on textarea at bounding box center [510, 361] width 195 height 20
type textarea "final for debris"
drag, startPoint x: 441, startPoint y: 273, endPoint x: 384, endPoint y: 269, distance: 57.8
click at [384, 270] on div "Edit Line Item Repair Upgrade BRN Area Interior Overall ​ Feature Landscaping ​…" at bounding box center [510, 287] width 1020 height 575
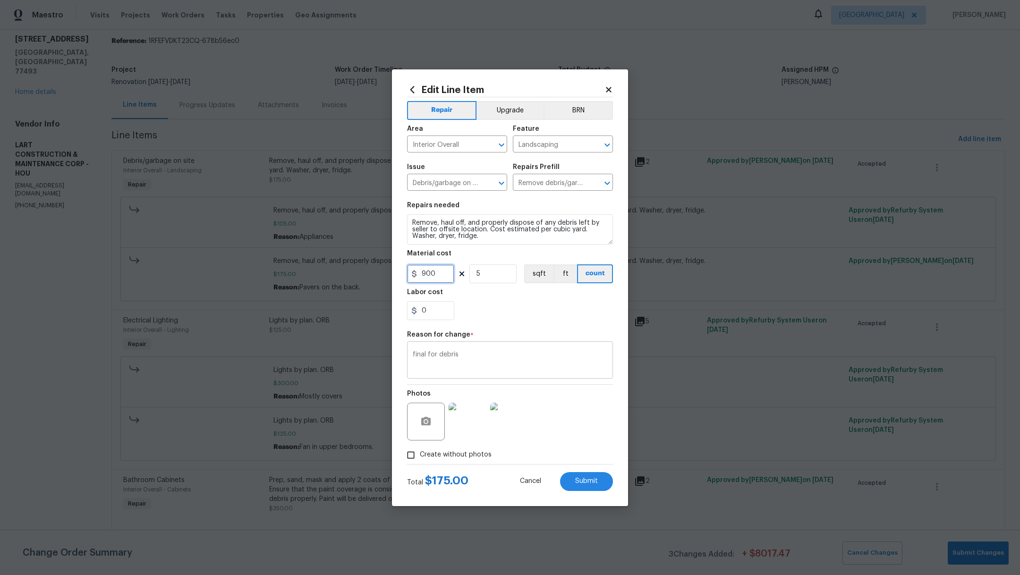
type input "900"
click at [439, 355] on textarea "final for debris" at bounding box center [510, 361] width 195 height 20
drag, startPoint x: 496, startPoint y: 277, endPoint x: 426, endPoint y: 276, distance: 69.9
click at [426, 276] on div "900 5 sqft ft count" at bounding box center [510, 274] width 206 height 19
type input "1"
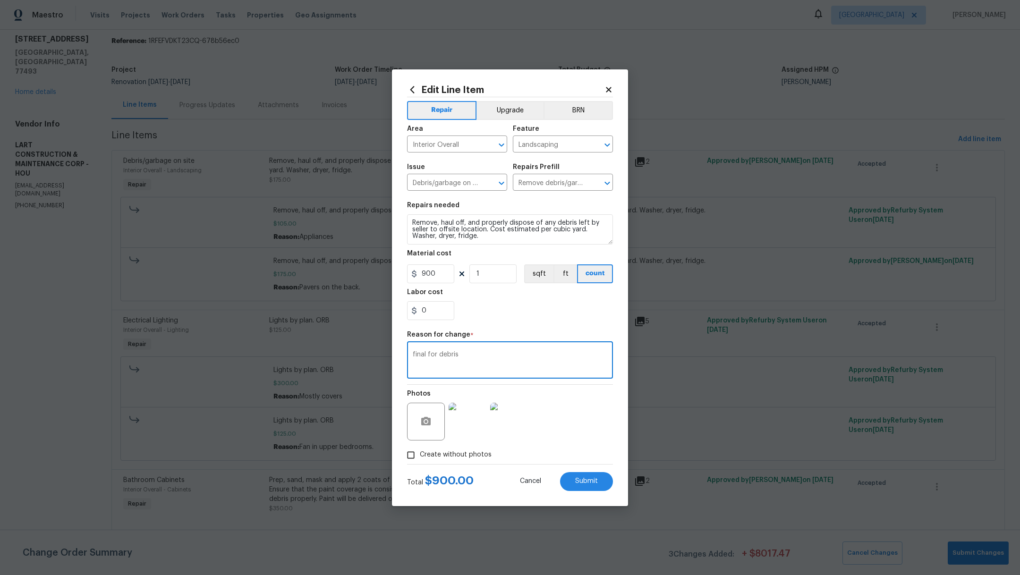
click at [480, 354] on textarea "final for debris" at bounding box center [510, 361] width 195 height 20
type textarea "final for debris including cabinets, flooring and debris."
click at [581, 478] on span "Submit" at bounding box center [586, 481] width 23 height 7
type input "5"
type input "35"
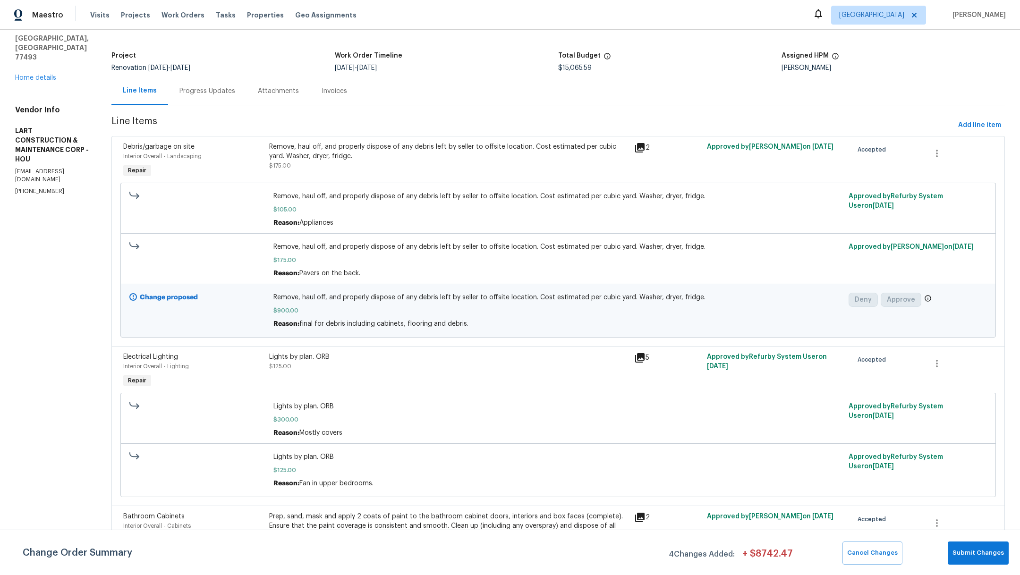
scroll to position [43, 0]
